Goal: Leave review/rating: Leave review/rating

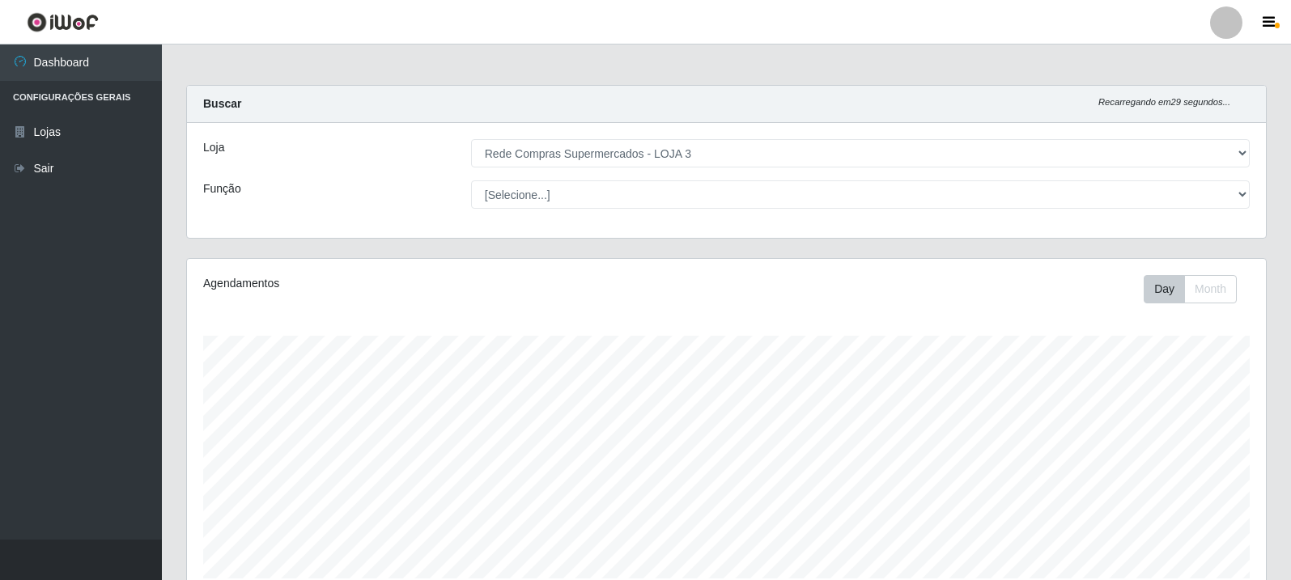
select select "162"
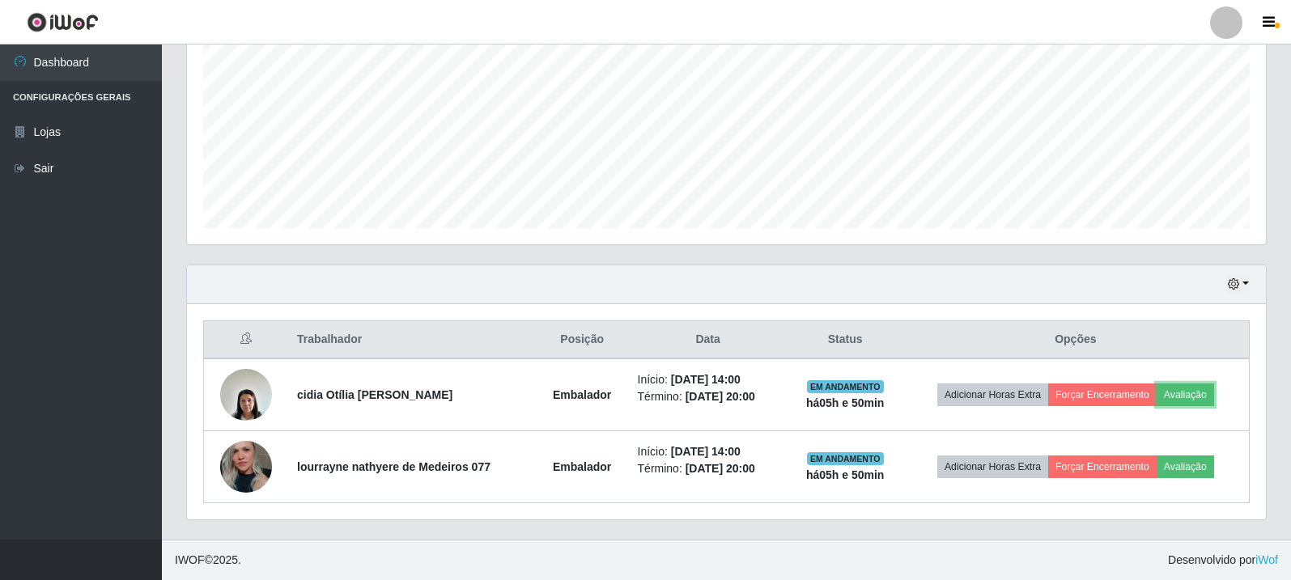
click at [1183, 393] on button "Avaliação" at bounding box center [1185, 395] width 57 height 23
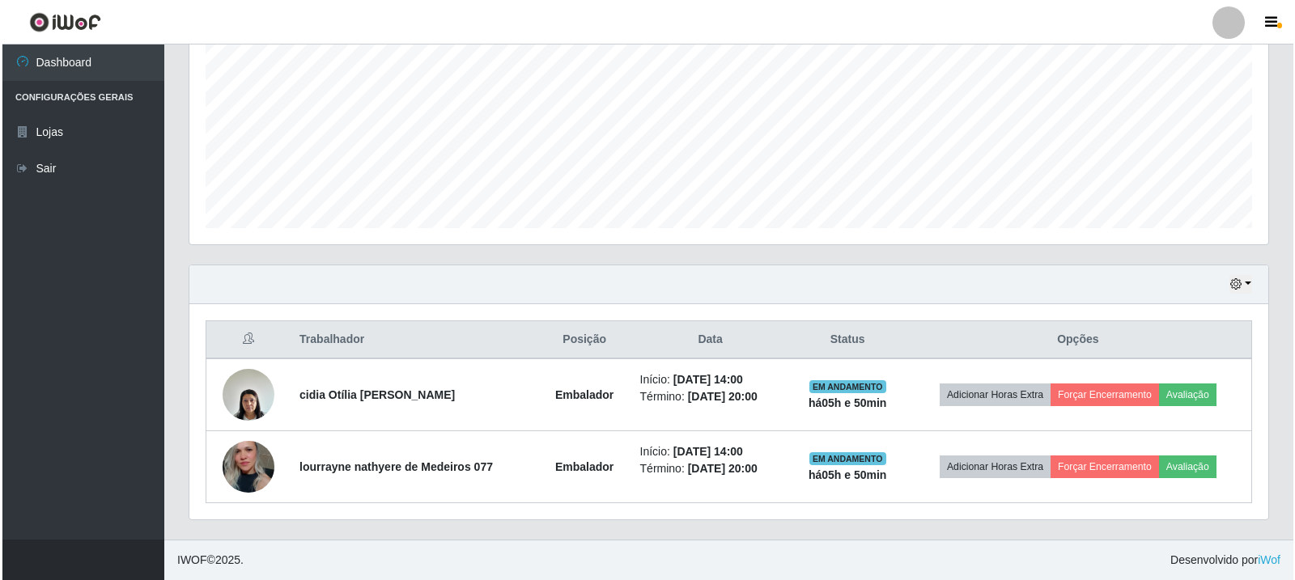
scroll to position [336, 1071]
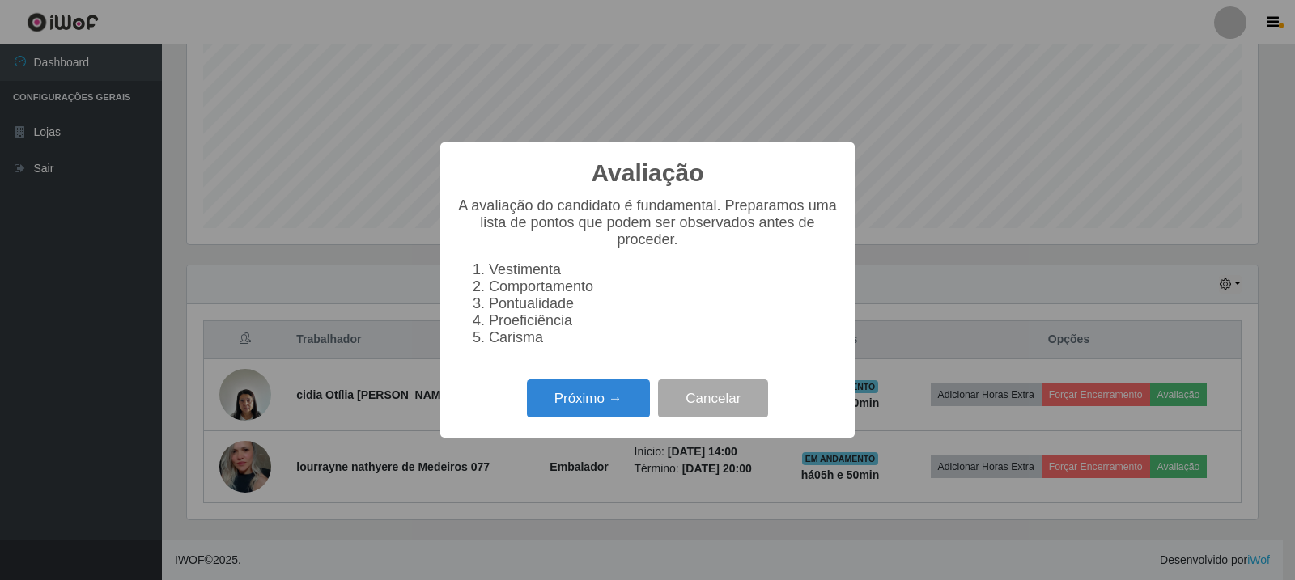
click at [612, 380] on div "Avaliação × A avaliação do candidato é fundamental. Preparamos uma lista de pon…" at bounding box center [647, 289] width 414 height 295
click at [597, 415] on button "Próximo →" at bounding box center [588, 399] width 123 height 38
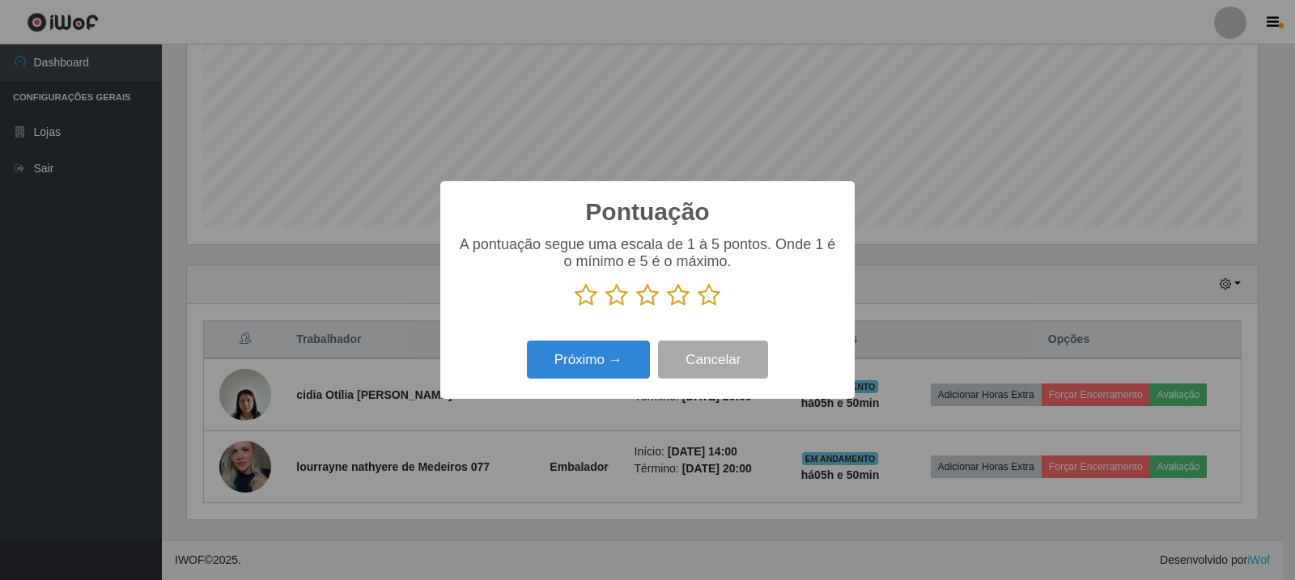
scroll to position [809188, 808453]
click at [716, 295] on icon at bounding box center [709, 295] width 23 height 24
click at [698, 308] on input "radio" at bounding box center [698, 308] width 0 height 0
click at [614, 359] on button "Próximo →" at bounding box center [588, 360] width 123 height 38
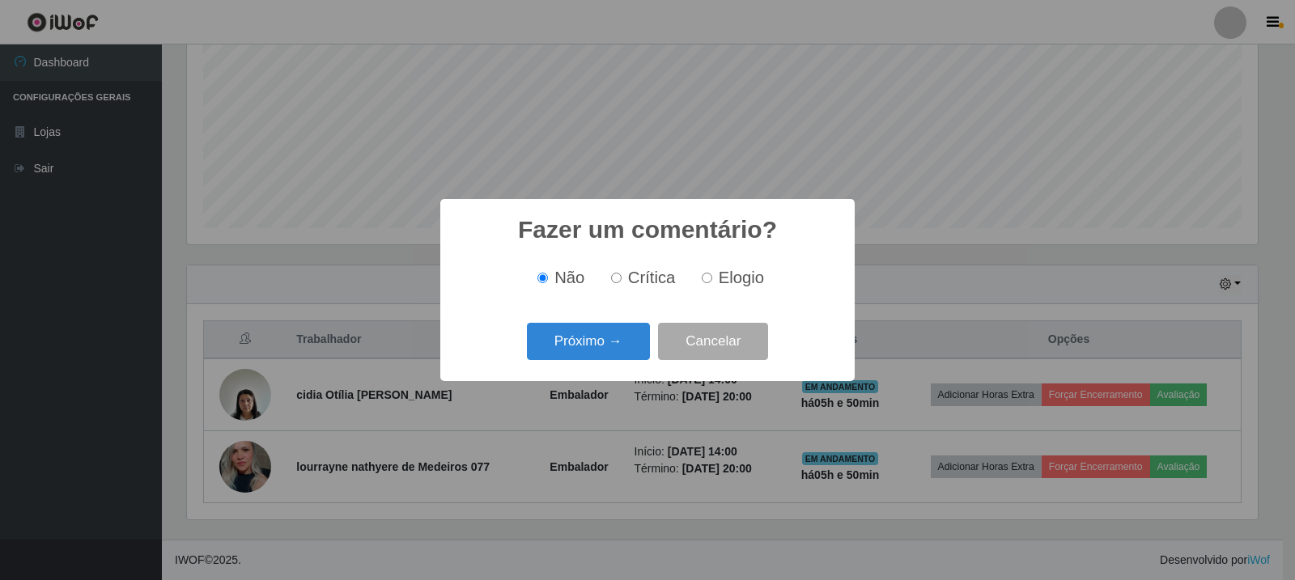
click at [709, 280] on input "Elogio" at bounding box center [707, 278] width 11 height 11
radio input "true"
click at [605, 355] on button "Próximo →" at bounding box center [588, 342] width 123 height 38
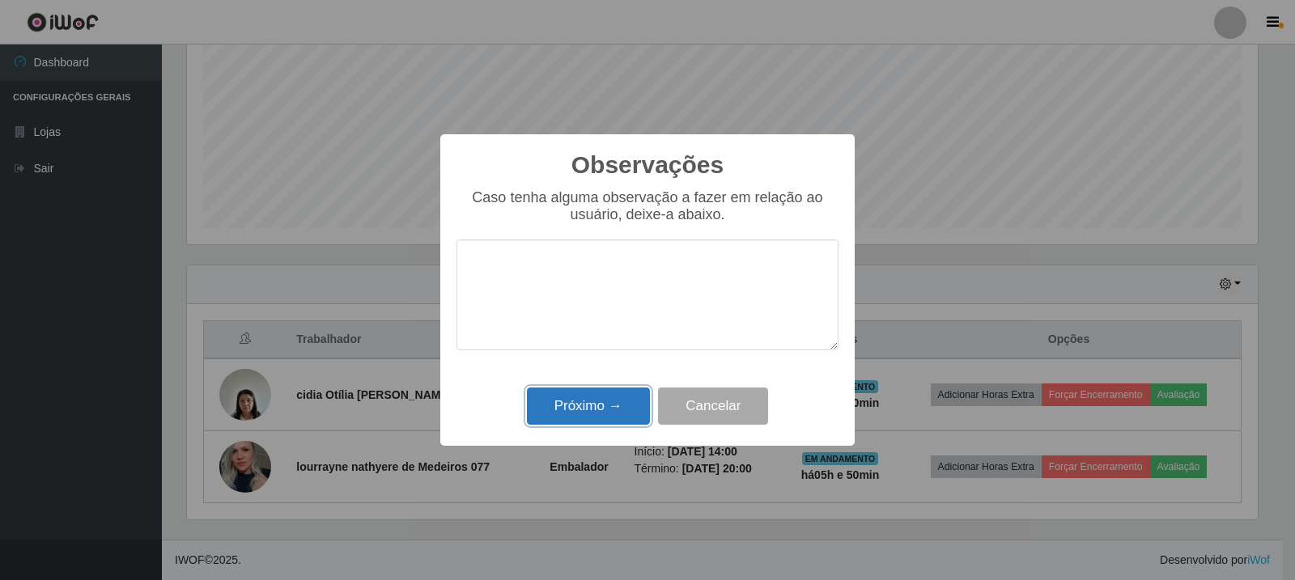
click at [624, 404] on button "Próximo →" at bounding box center [588, 407] width 123 height 38
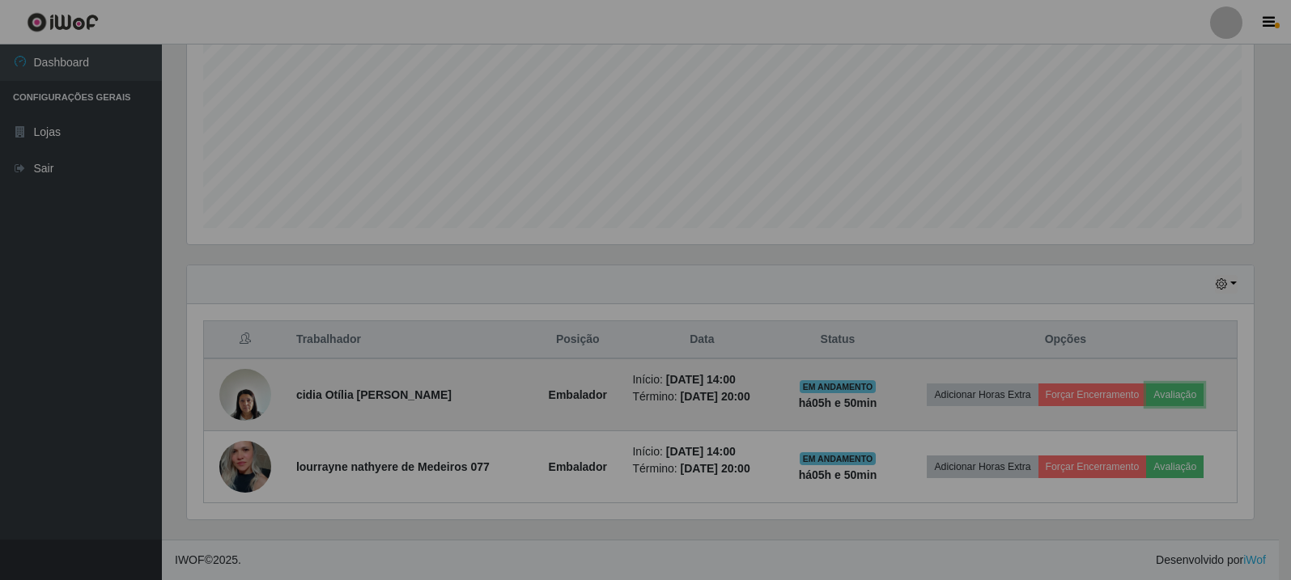
scroll to position [336, 1079]
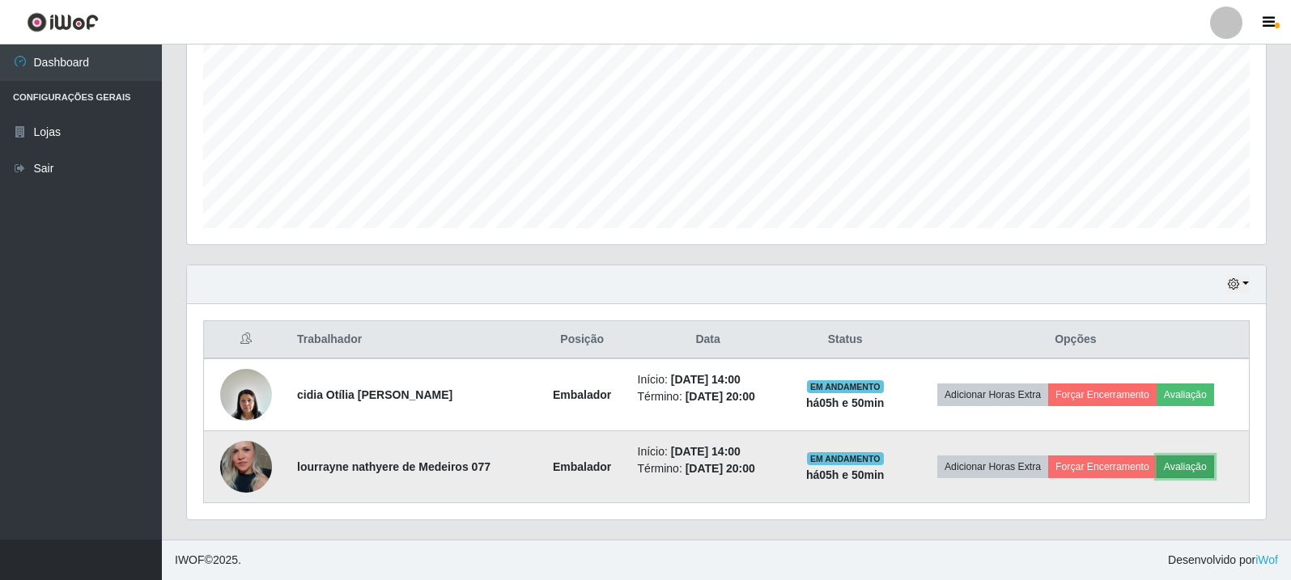
click at [1189, 466] on button "Avaliação" at bounding box center [1185, 467] width 57 height 23
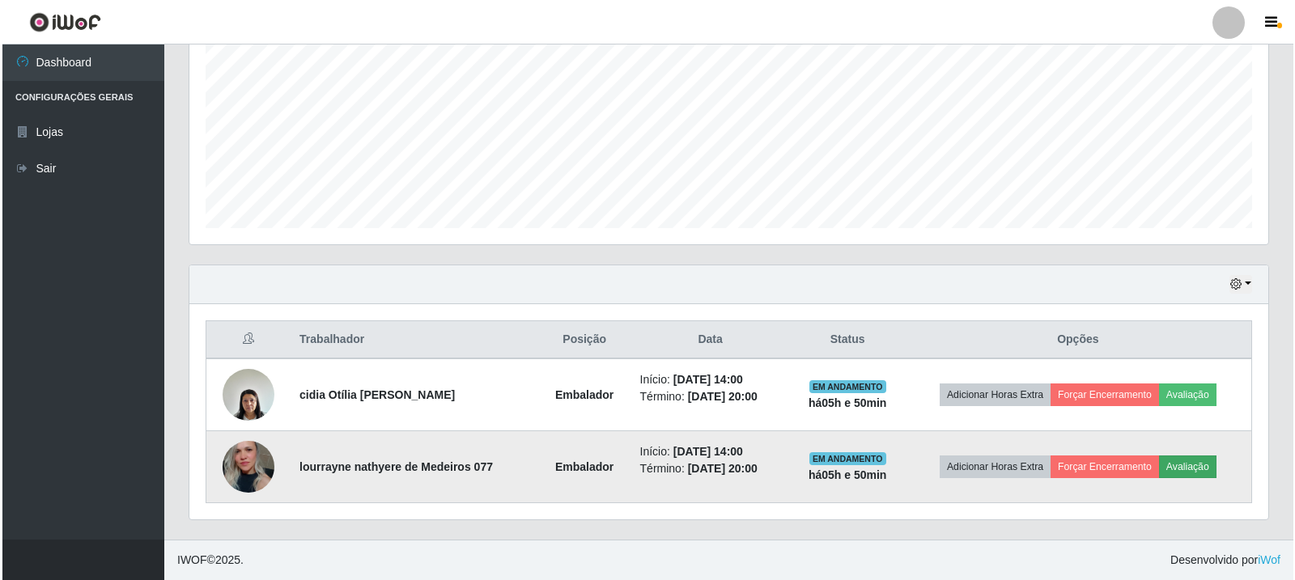
scroll to position [336, 1071]
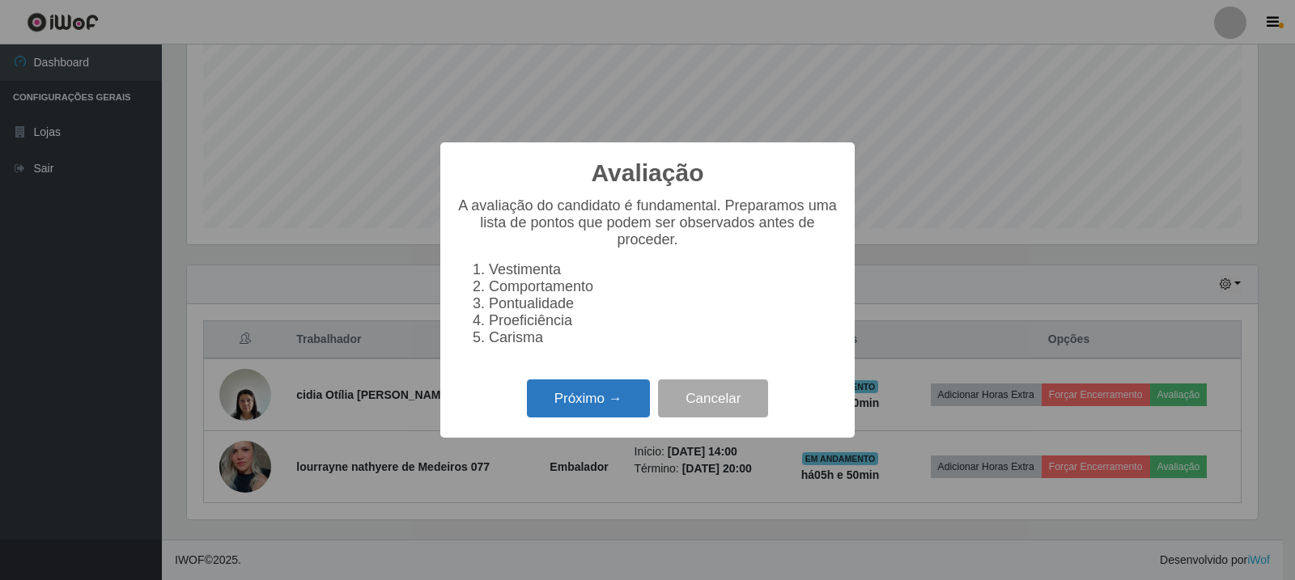
click at [599, 406] on button "Próximo →" at bounding box center [588, 399] width 123 height 38
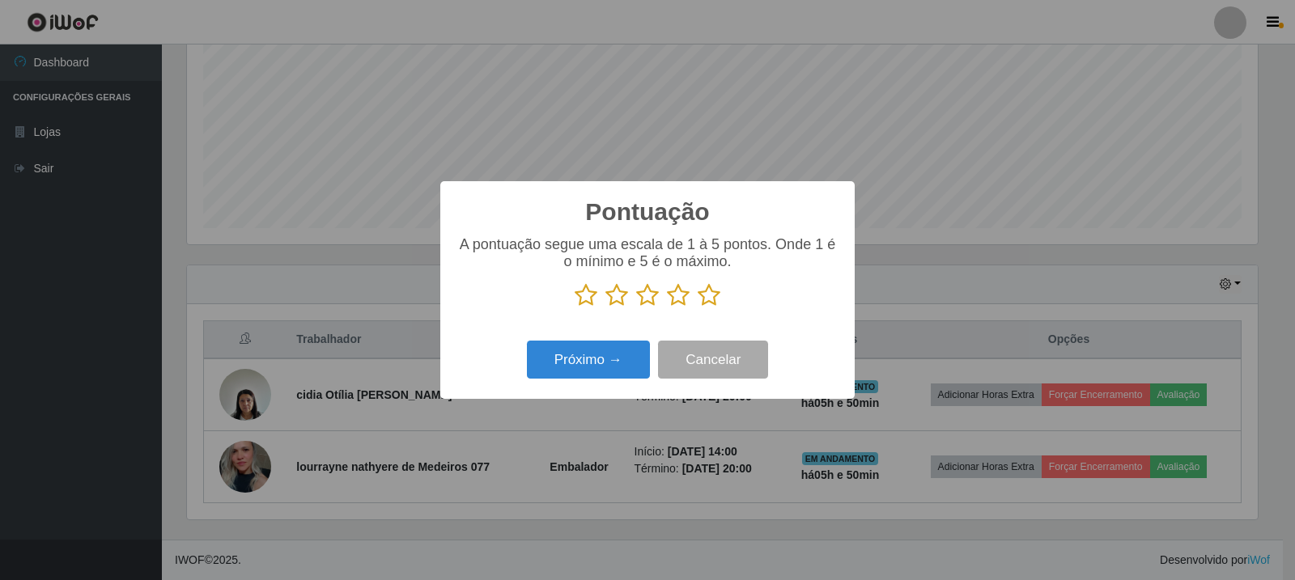
scroll to position [809188, 808453]
click at [712, 299] on icon at bounding box center [709, 295] width 23 height 24
click at [698, 308] on input "radio" at bounding box center [698, 308] width 0 height 0
click at [610, 346] on button "Próximo →" at bounding box center [588, 360] width 123 height 38
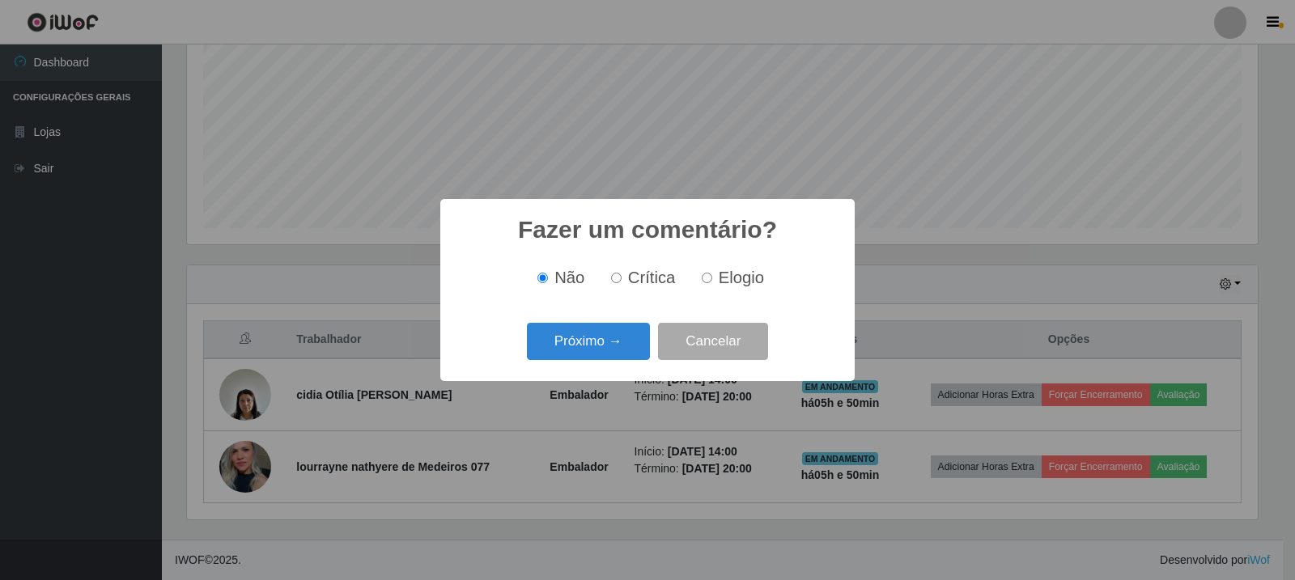
click at [729, 281] on span "Elogio" at bounding box center [741, 278] width 45 height 18
click at [712, 281] on input "Elogio" at bounding box center [707, 278] width 11 height 11
radio input "true"
click at [618, 336] on button "Próximo →" at bounding box center [588, 342] width 123 height 38
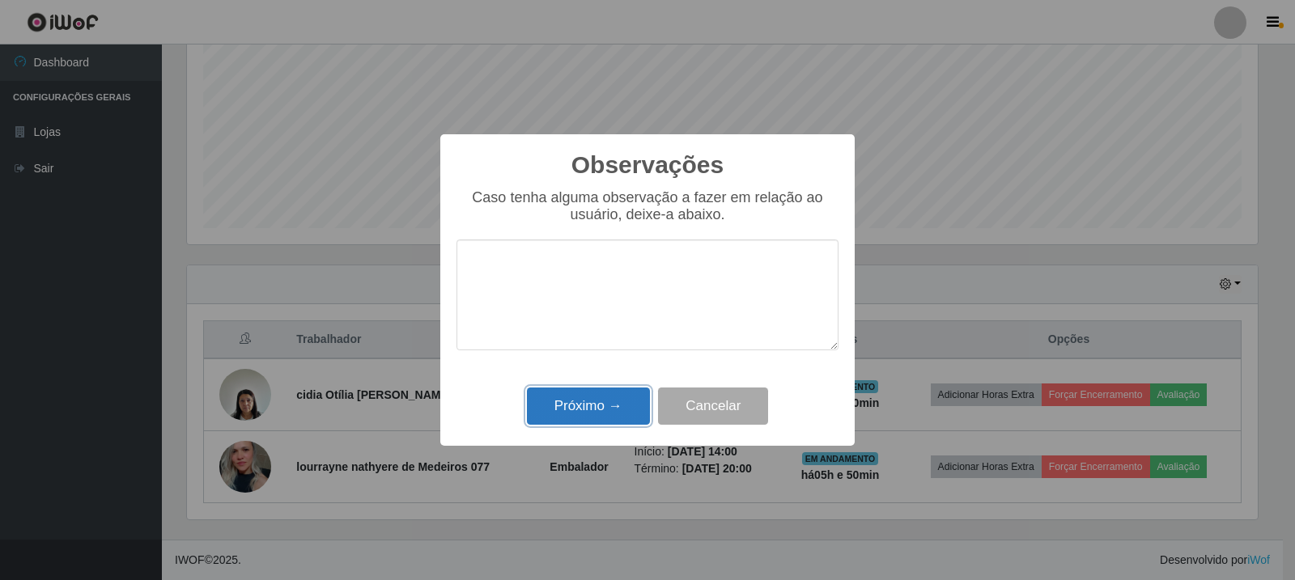
click at [559, 398] on button "Próximo →" at bounding box center [588, 407] width 123 height 38
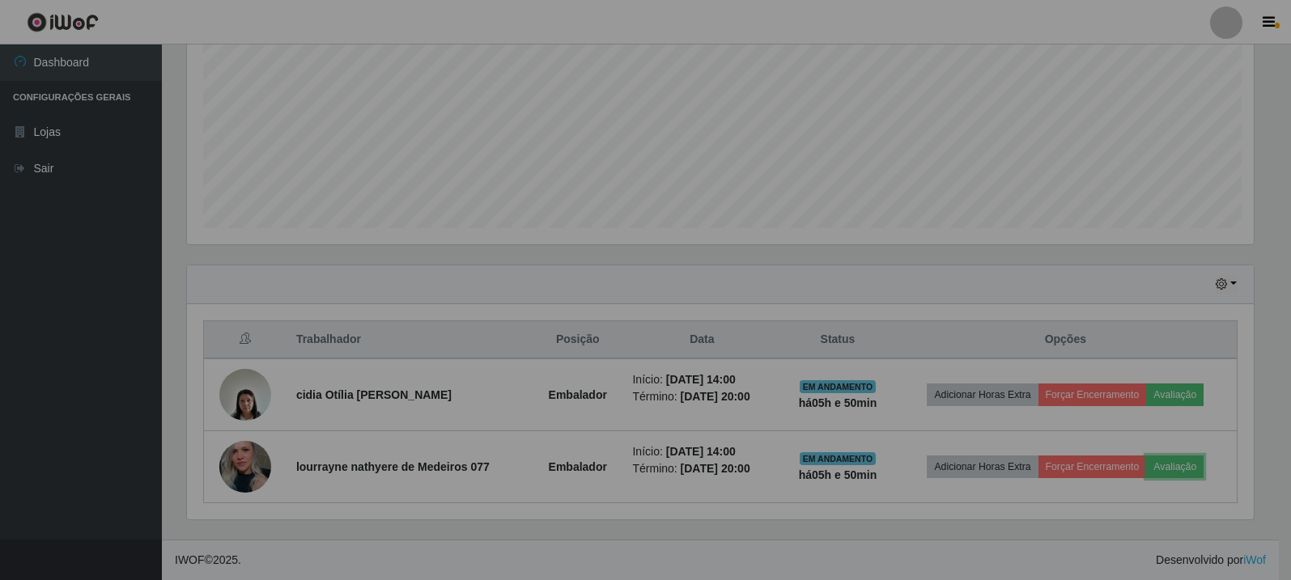
scroll to position [336, 1079]
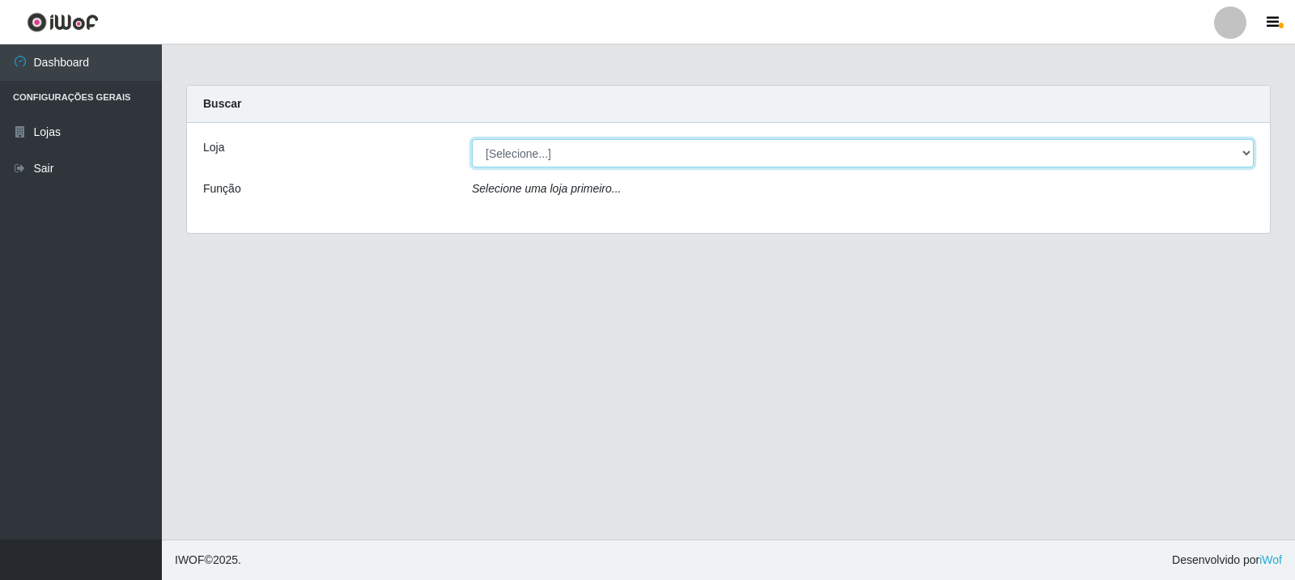
click at [1056, 147] on select "[Selecione...] Rede Compras Supermercados - LOJA 3" at bounding box center [863, 153] width 782 height 28
select select "162"
click at [472, 139] on select "[Selecione...] Rede Compras Supermercados - LOJA 3" at bounding box center [863, 153] width 782 height 28
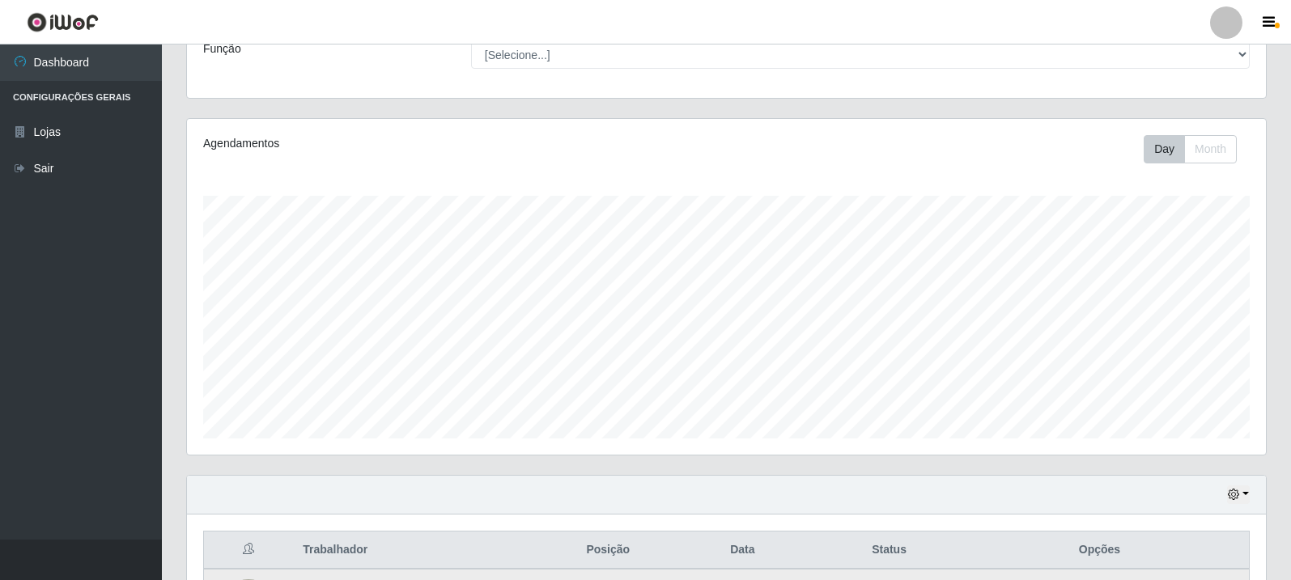
scroll to position [351, 0]
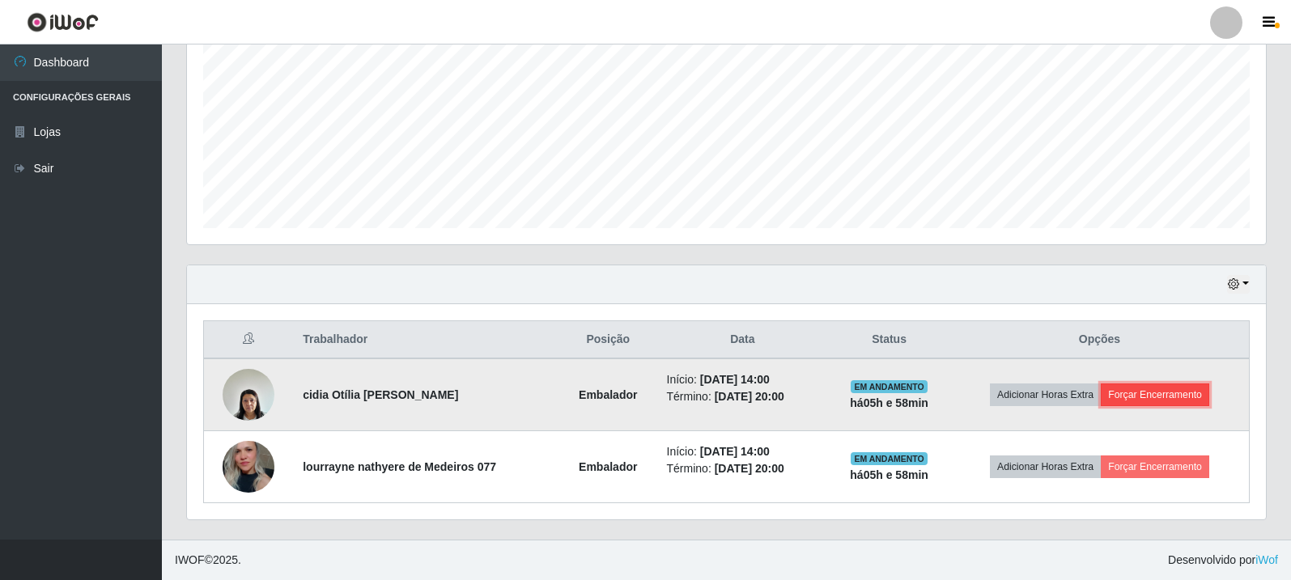
click at [1167, 397] on button "Forçar Encerramento" at bounding box center [1155, 395] width 108 height 23
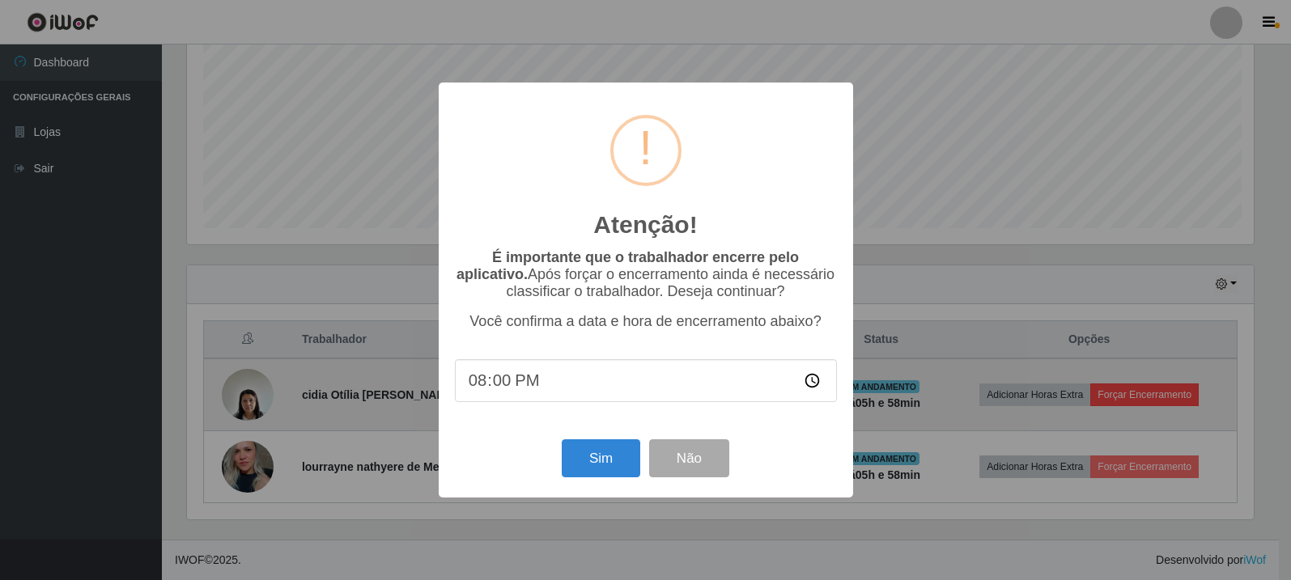
scroll to position [336, 1071]
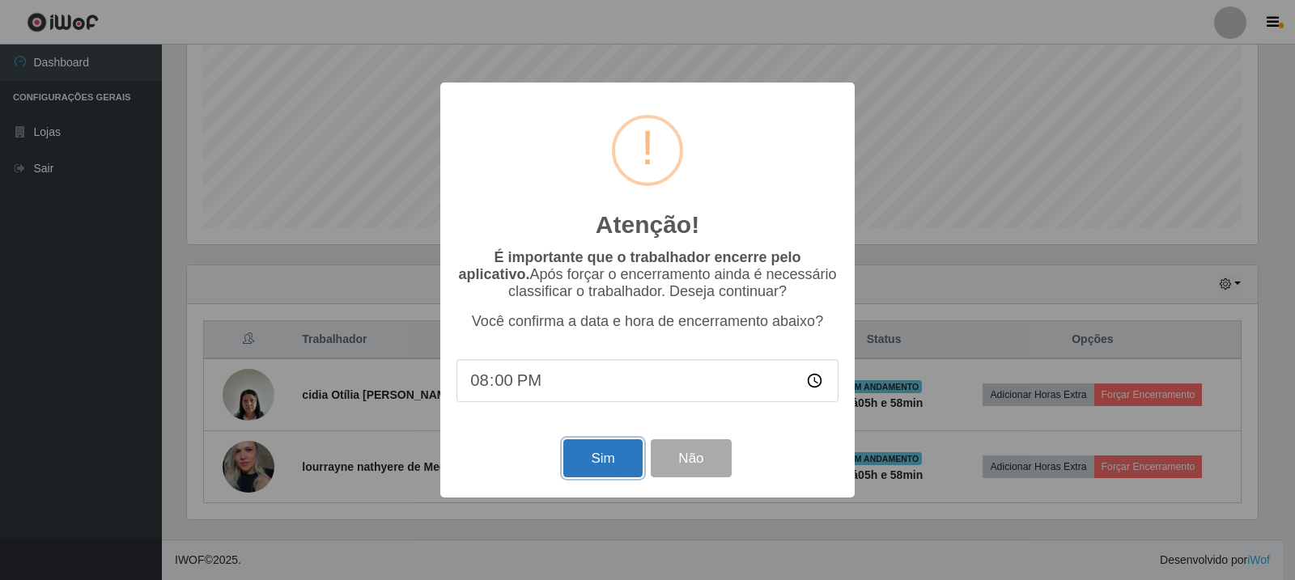
click at [615, 466] on button "Sim" at bounding box center [602, 459] width 79 height 38
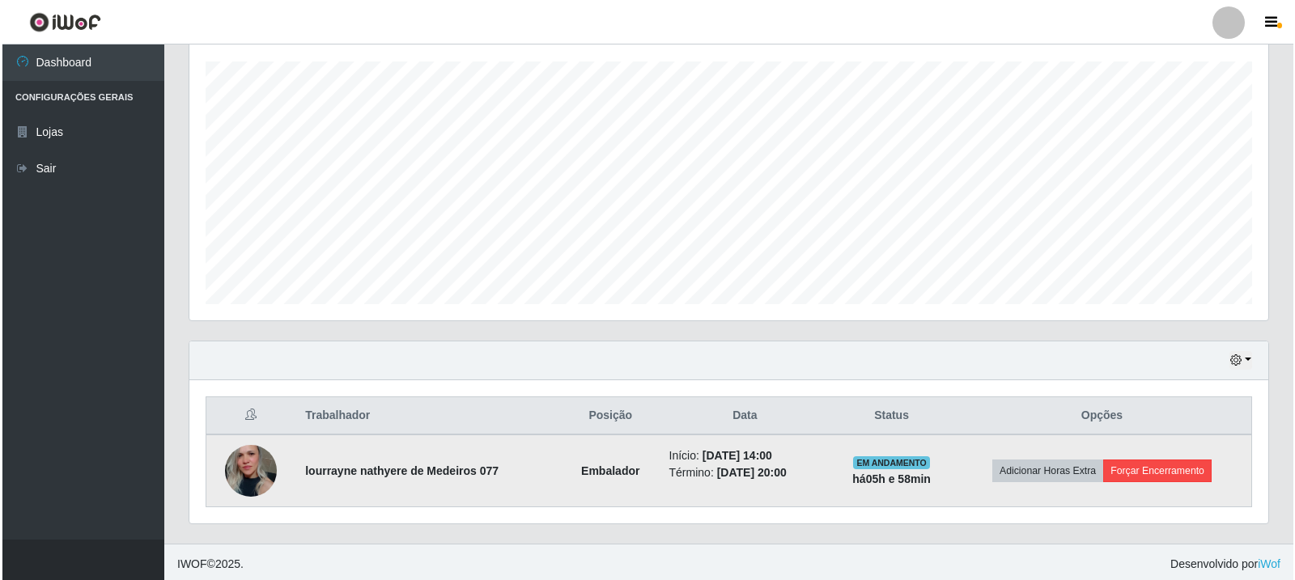
scroll to position [278, 0]
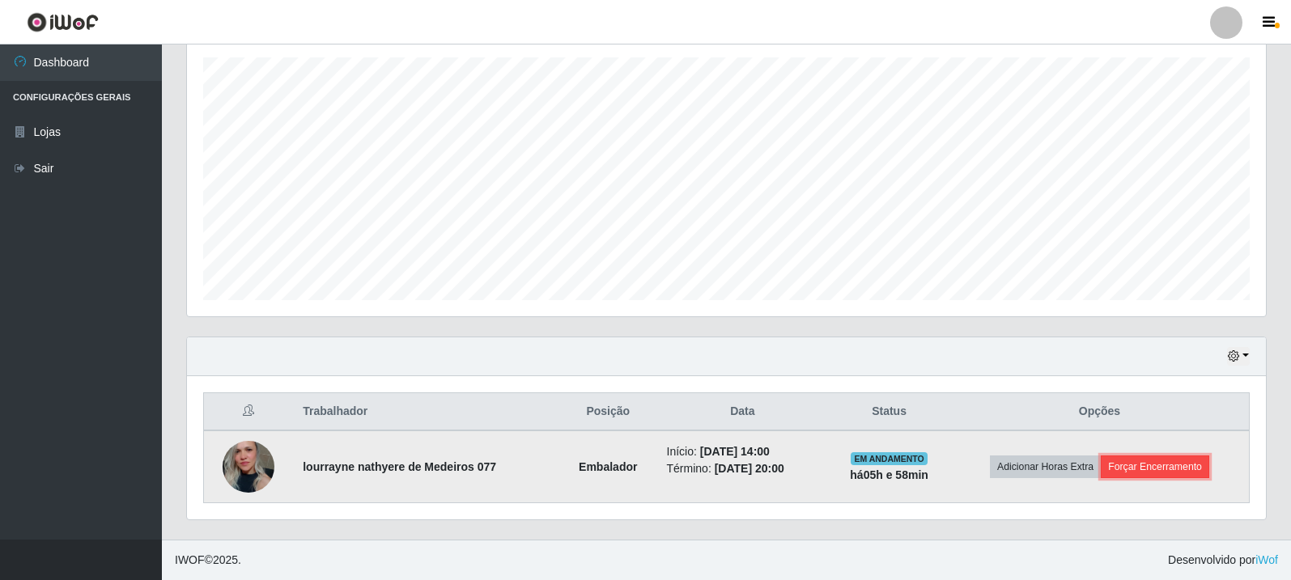
click at [1178, 465] on button "Forçar Encerramento" at bounding box center [1155, 467] width 108 height 23
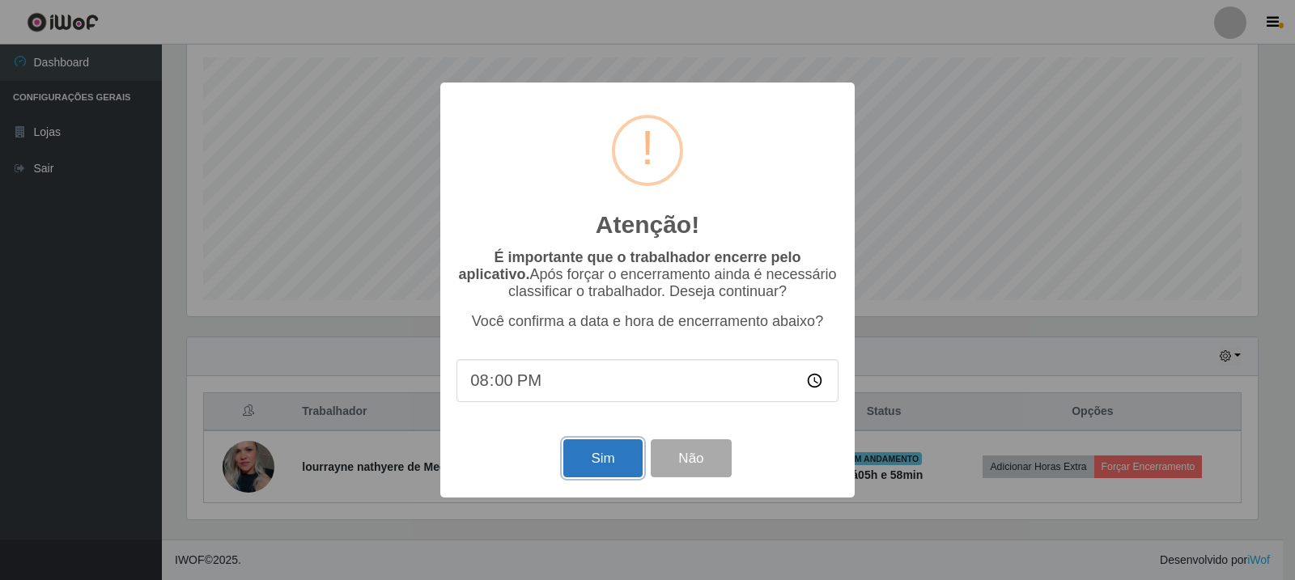
click at [605, 470] on button "Sim" at bounding box center [602, 459] width 79 height 38
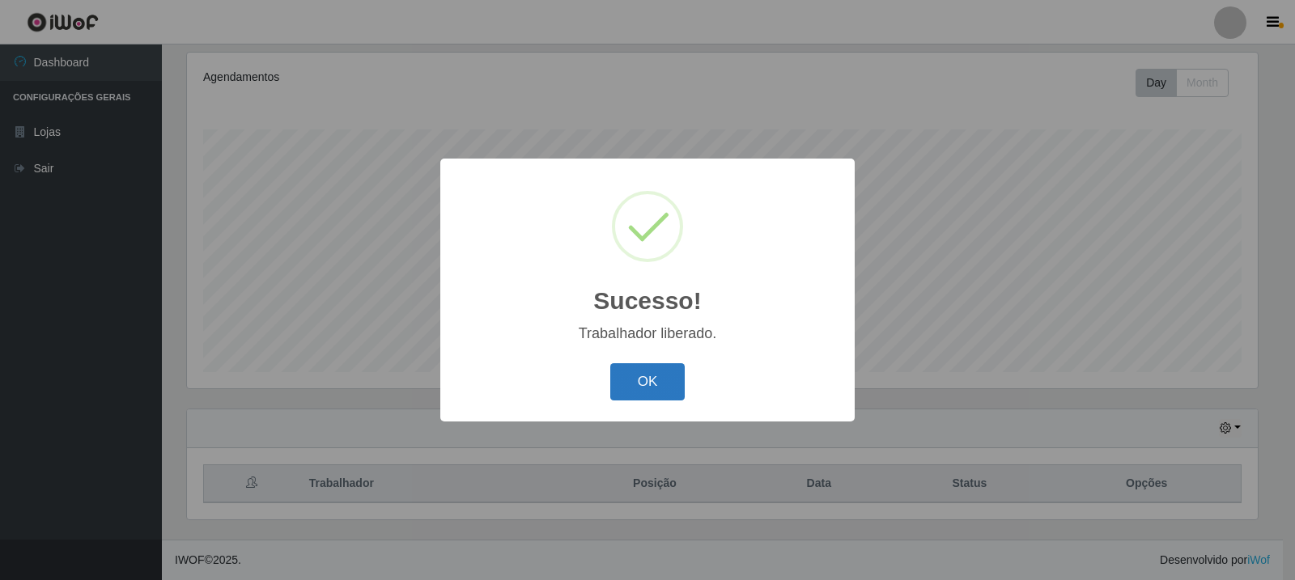
click at [625, 374] on button "OK" at bounding box center [647, 382] width 75 height 38
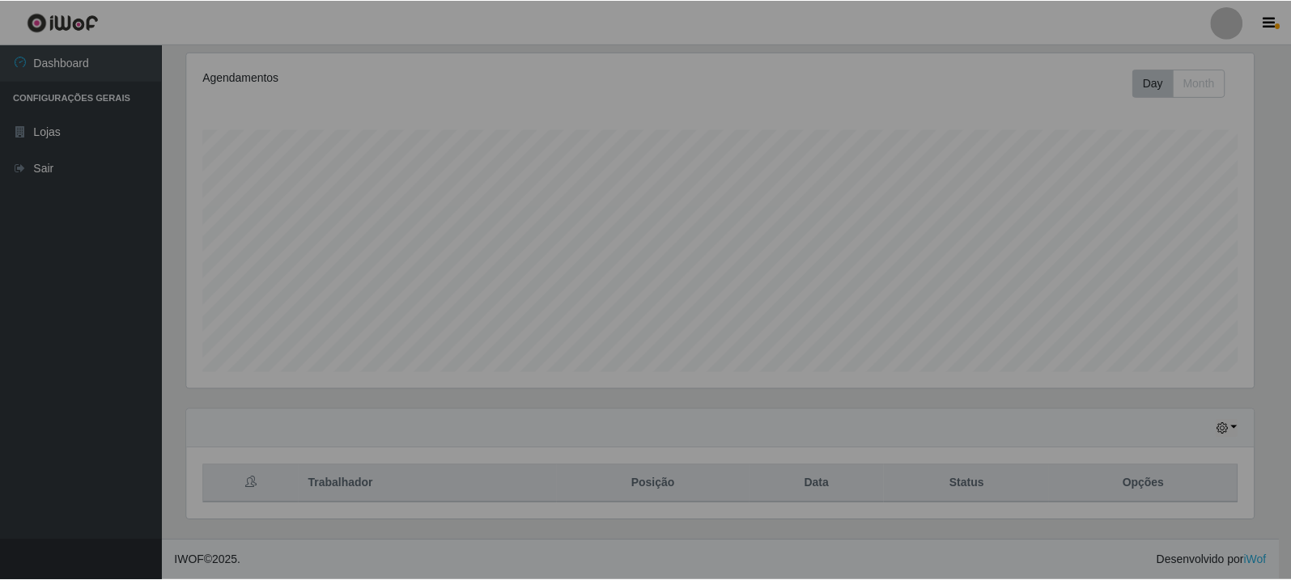
scroll to position [336, 1079]
